Goal: Information Seeking & Learning: Learn about a topic

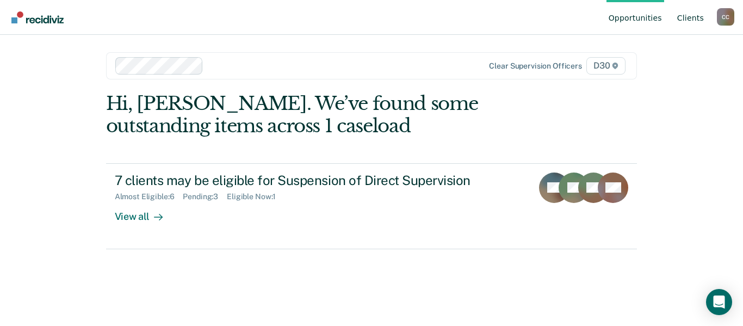
click at [691, 20] on link "Client s" at bounding box center [690, 17] width 31 height 35
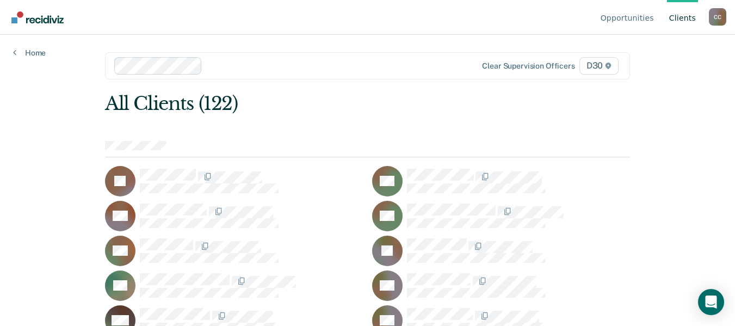
click at [721, 21] on div "C C" at bounding box center [716, 16] width 17 height 17
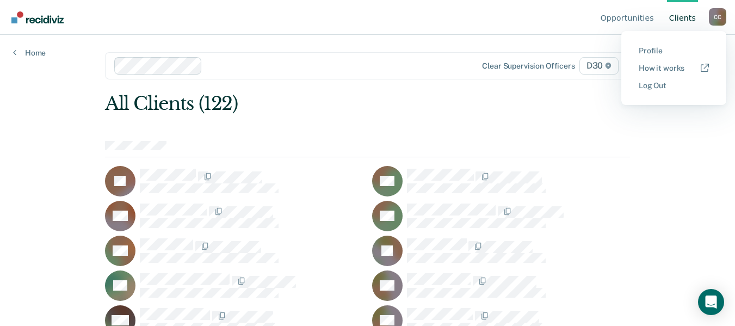
click at [720, 21] on div "C C" at bounding box center [716, 16] width 17 height 17
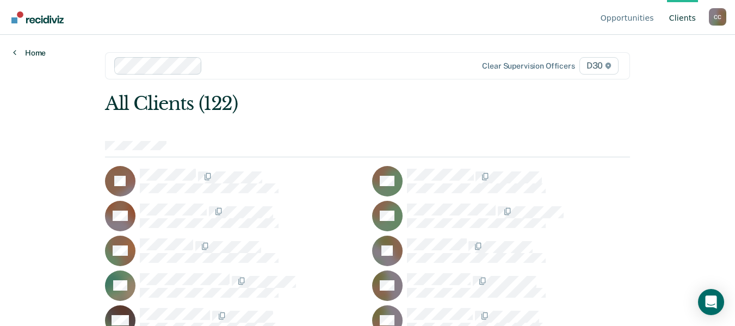
click at [39, 58] on link "Home" at bounding box center [29, 53] width 33 height 10
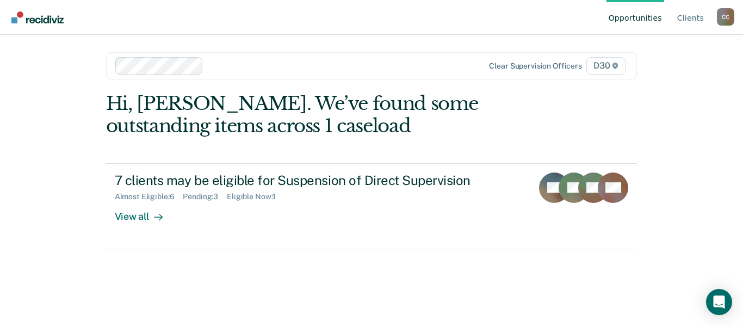
click at [42, 23] on img "Go to Recidiviz Home" at bounding box center [37, 17] width 52 height 12
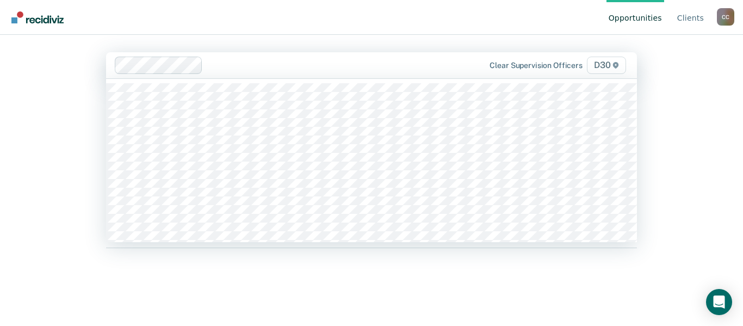
click at [613, 68] on icon at bounding box center [615, 65] width 5 height 7
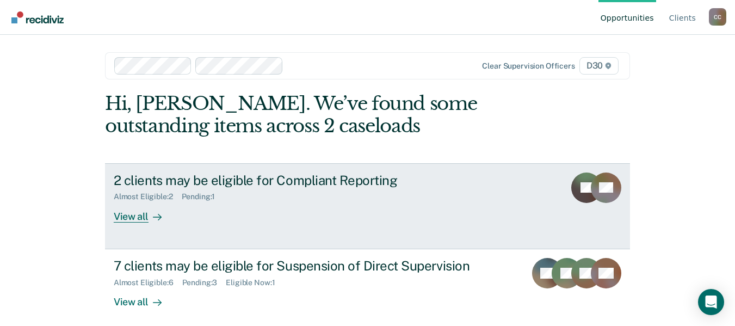
click at [148, 241] on link "2 clients may be eligible for Compliant Reporting Almost Eligible : 2 Pending :…" at bounding box center [367, 206] width 525 height 86
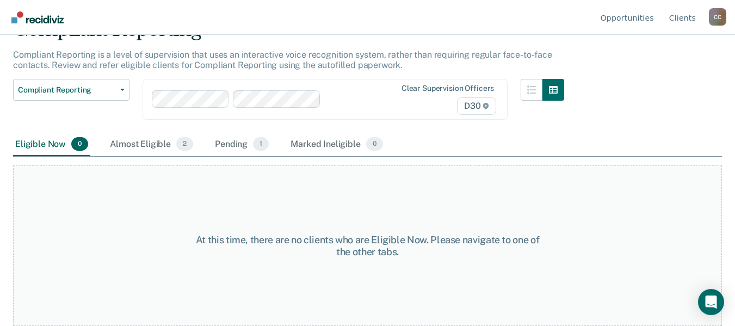
click at [136, 155] on div "Almost Eligible 2" at bounding box center [152, 145] width 88 height 24
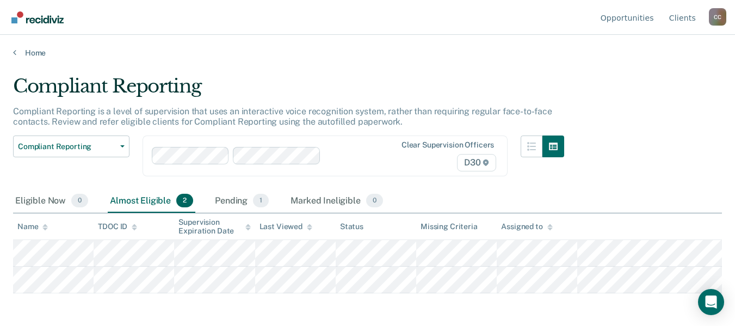
scroll to position [8, 0]
click at [250, 213] on div "Pending 1" at bounding box center [242, 201] width 58 height 24
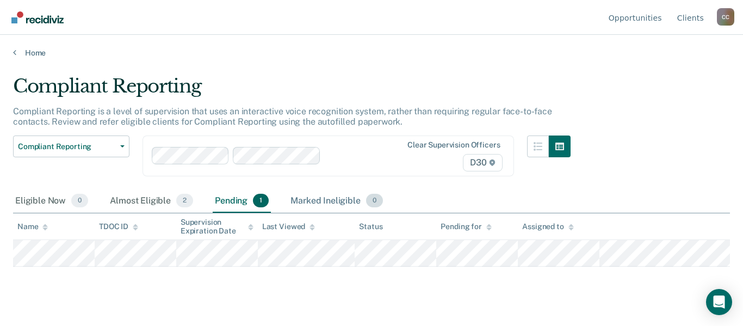
click at [344, 213] on div "Marked Ineligible 0" at bounding box center [336, 201] width 97 height 24
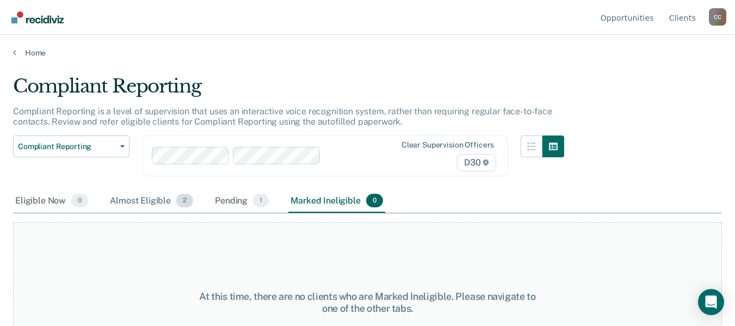
click at [163, 213] on div "Almost Eligible 2" at bounding box center [152, 201] width 88 height 24
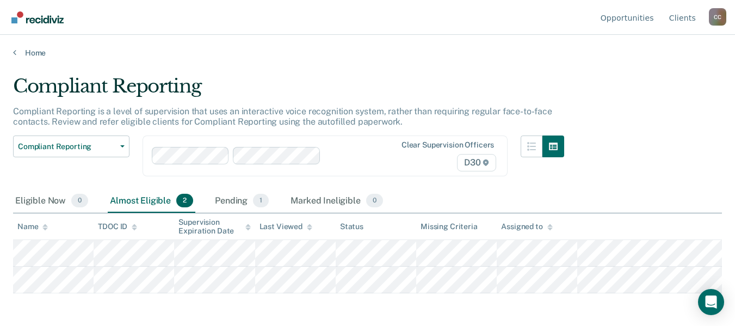
scroll to position [8, 0]
click at [57, 213] on div "Eligible Now 0" at bounding box center [51, 201] width 77 height 24
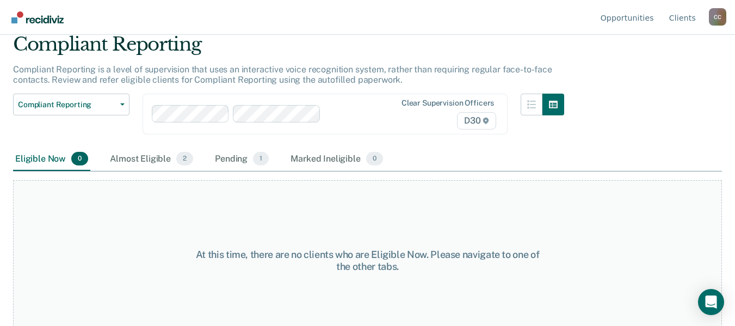
scroll to position [70, 0]
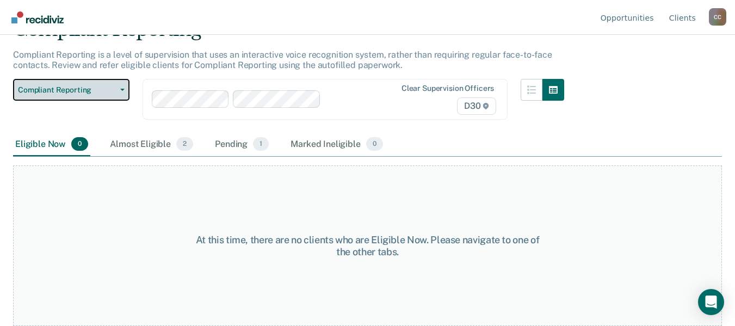
click at [112, 89] on span "Compliant Reporting" at bounding box center [67, 89] width 98 height 9
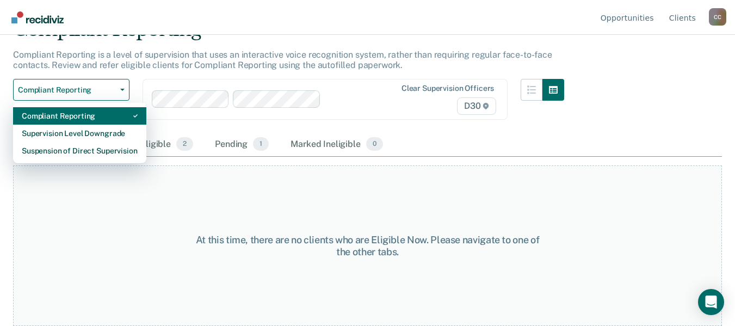
click at [107, 115] on div "Compliant Reporting" at bounding box center [80, 115] width 116 height 17
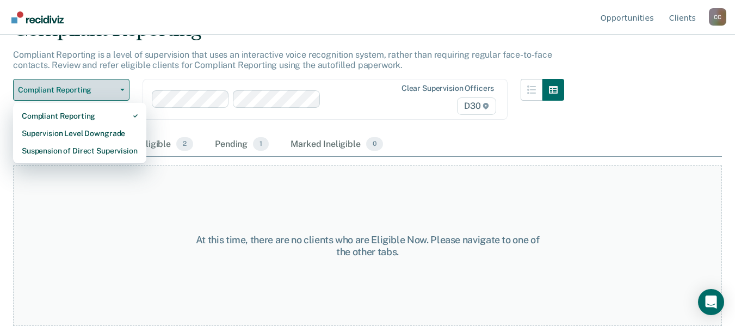
scroll to position [0, 0]
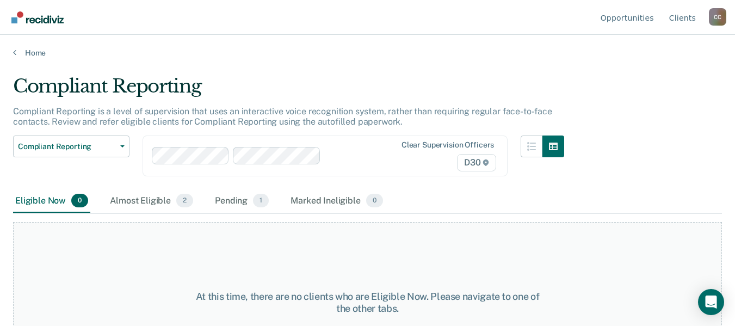
click at [170, 175] on div "Clear supervision officers D30" at bounding box center [324, 155] width 365 height 41
click at [34, 53] on link "Home" at bounding box center [367, 53] width 708 height 10
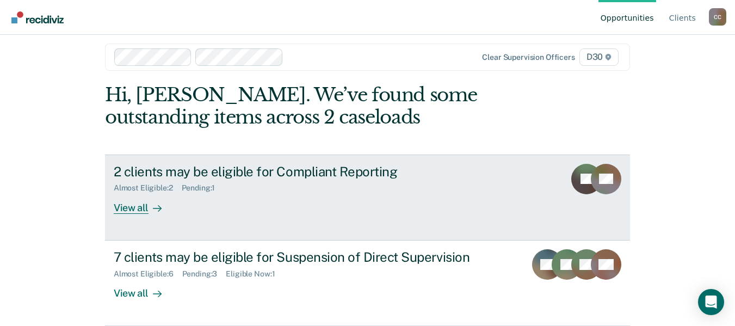
scroll to position [29, 0]
click at [150, 201] on div at bounding box center [154, 207] width 13 height 13
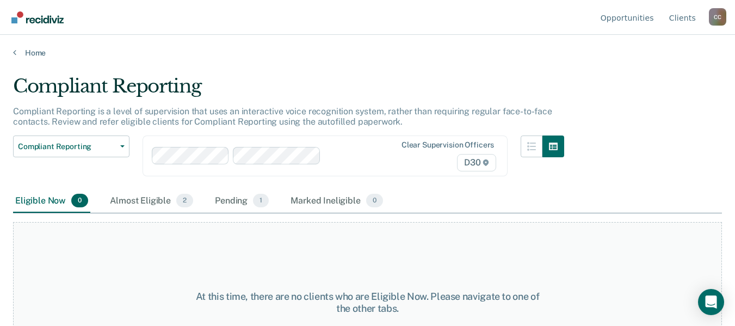
scroll to position [70, 0]
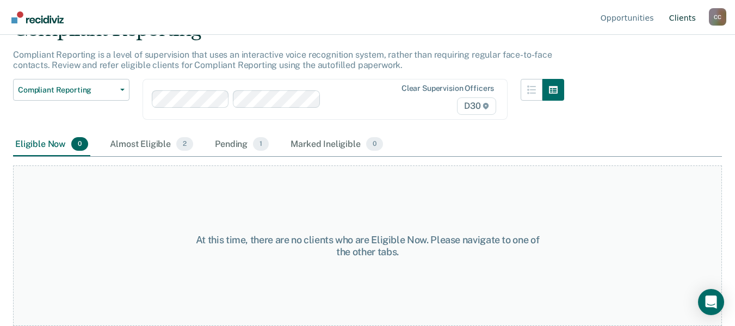
click at [687, 18] on link "Client s" at bounding box center [682, 17] width 31 height 35
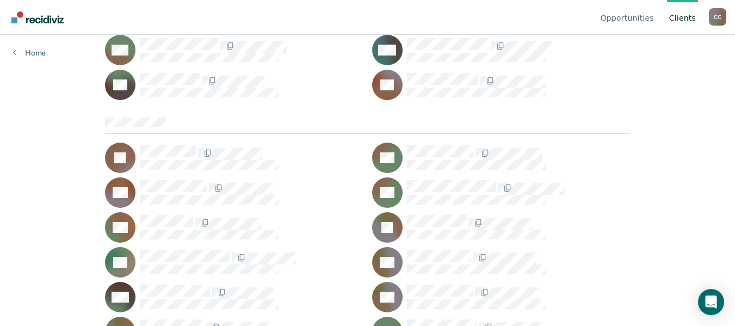
scroll to position [2284, 0]
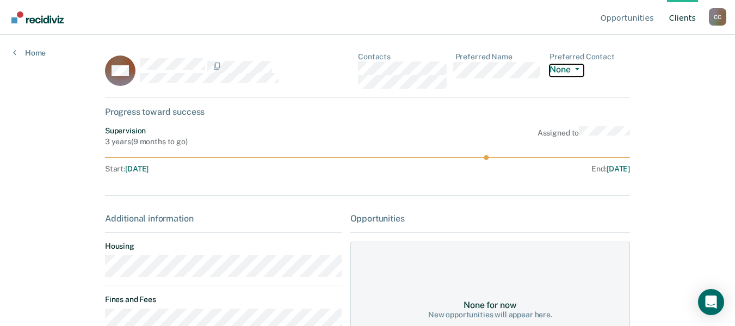
click at [565, 72] on button "None" at bounding box center [566, 70] width 34 height 13
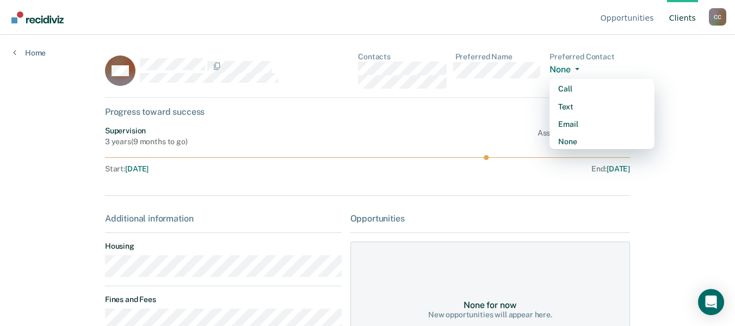
click at [565, 72] on button "None" at bounding box center [566, 70] width 34 height 13
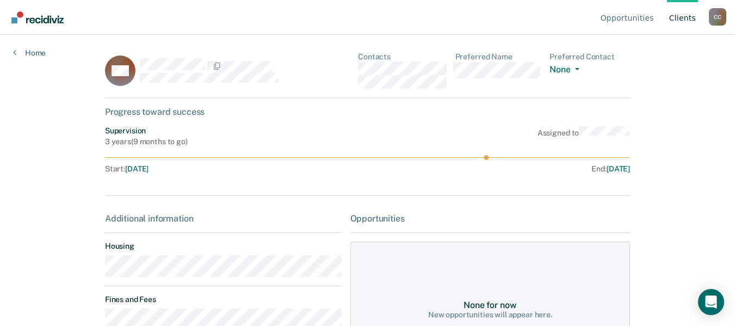
click at [676, 21] on link "Client s" at bounding box center [682, 17] width 31 height 35
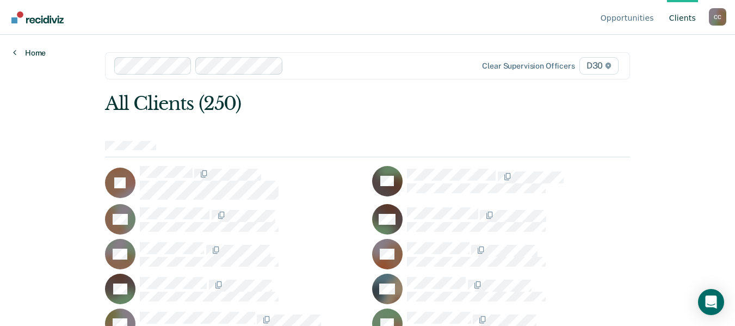
click at [42, 56] on link "Home" at bounding box center [29, 53] width 33 height 10
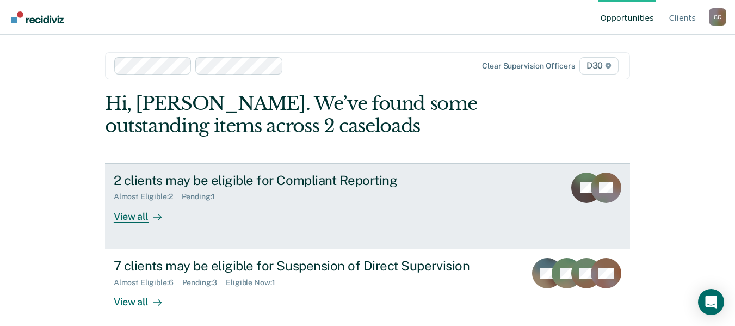
click at [131, 222] on div "View all" at bounding box center [144, 211] width 61 height 21
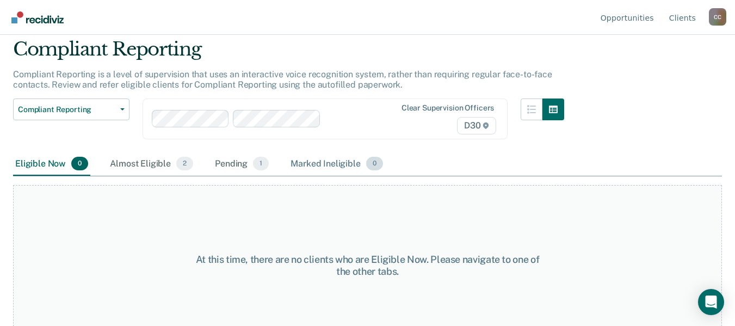
scroll to position [70, 0]
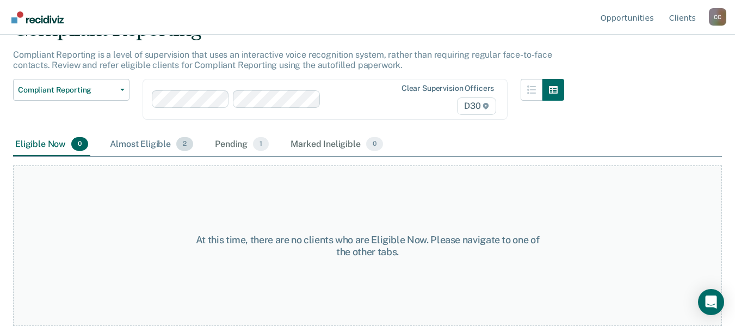
click at [144, 153] on div "Almost Eligible 2" at bounding box center [152, 145] width 88 height 24
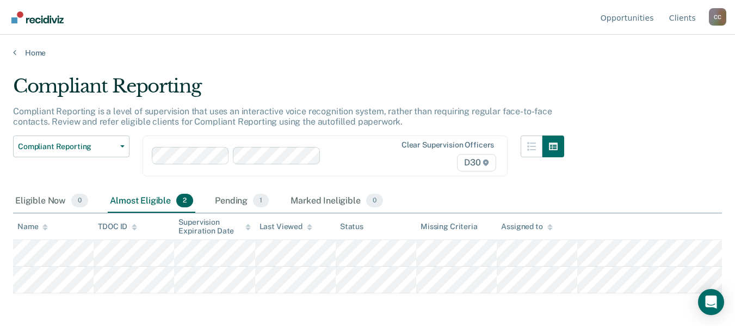
scroll to position [8, 0]
